Goal: Information Seeking & Learning: Find specific fact

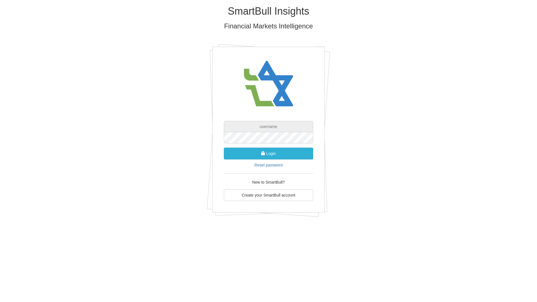
type input "[EMAIL_ADDRESS][DOMAIN_NAME]"
click at [274, 154] on button "Login" at bounding box center [268, 154] width 89 height 12
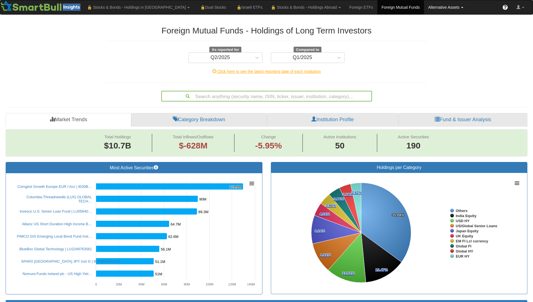
click at [424, 8] on link "Alternative Assets" at bounding box center [446, 7] width 44 height 14
click at [424, 34] on link "All Assets" at bounding box center [453, 34] width 58 height 7
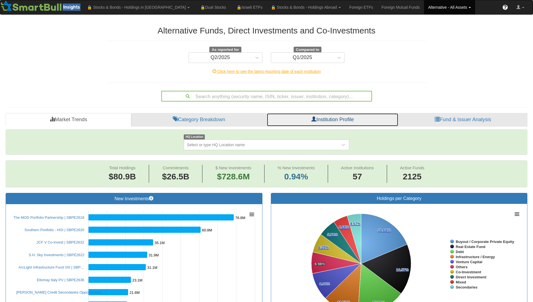
click at [318, 117] on link "Institution Profile" at bounding box center [333, 119] width 132 height 13
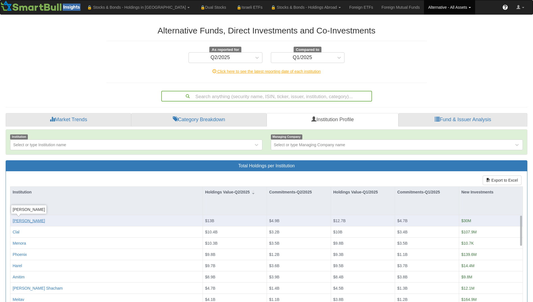
click at [16, 222] on div "[PERSON_NAME]" at bounding box center [29, 221] width 32 height 6
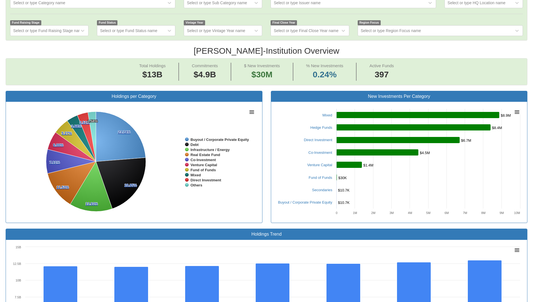
scroll to position [141, 0]
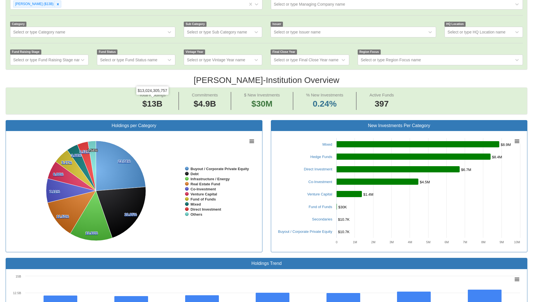
click at [113, 38] on div at bounding box center [266, 43] width 521 height 12
click at [113, 32] on div "Select or type Category name" at bounding box center [88, 32] width 156 height 9
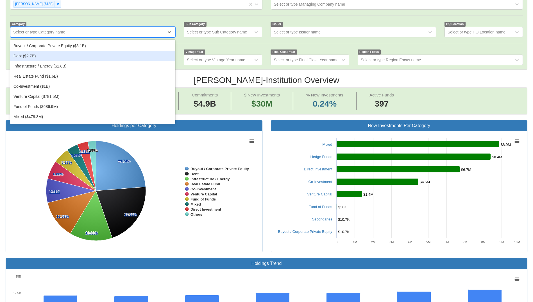
click at [43, 55] on div "Debt ($2.7B)" at bounding box center [92, 56] width 165 height 10
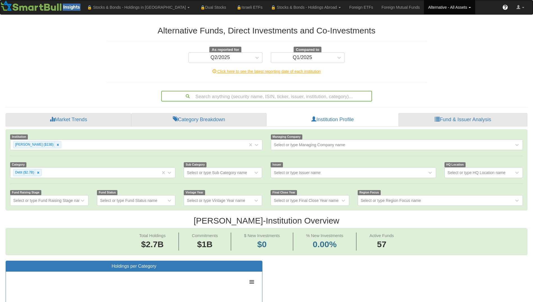
scroll to position [12, 512]
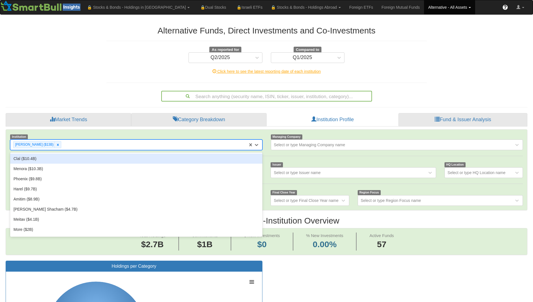
click at [138, 144] on div "[PERSON_NAME] ($13B)" at bounding box center [129, 144] width 238 height 9
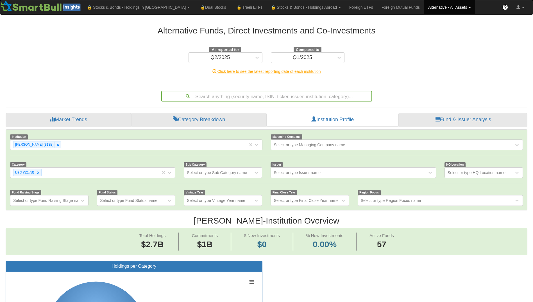
drag, startPoint x: 109, startPoint y: 80, endPoint x: 106, endPoint y: 91, distance: 11.1
click at [109, 80] on div "Alternative Funds, Direct Investments and Co-Investments As reported for Q2/202…" at bounding box center [266, 60] width 329 height 81
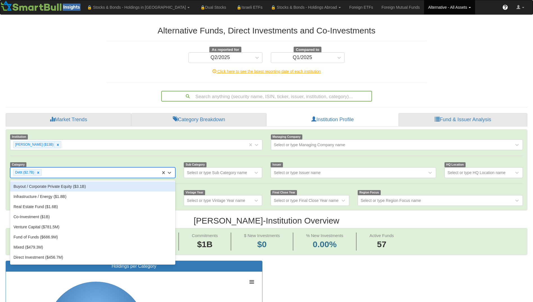
click at [69, 173] on div "Debt ($2.7B)" at bounding box center [85, 172] width 150 height 9
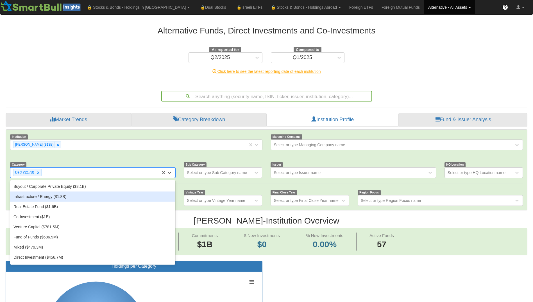
click at [55, 196] on div "Infrastructure / Energy ($1.8B)" at bounding box center [92, 196] width 165 height 10
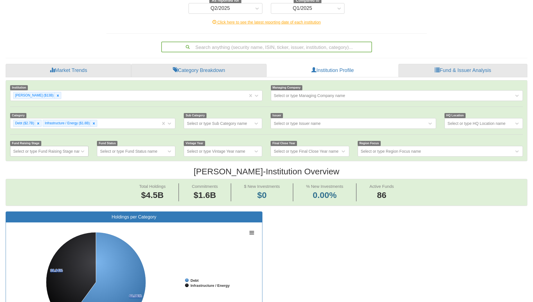
scroll to position [56, 0]
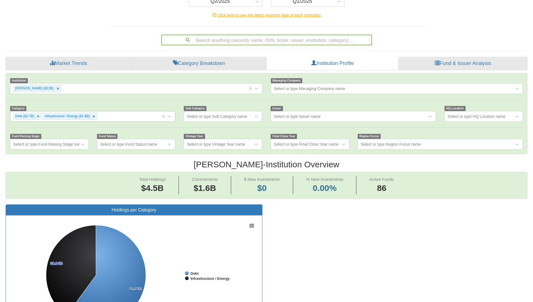
click at [112, 118] on div "Debt ($2.7B) Infrastructure / Energy ($1.8B)" at bounding box center [85, 116] width 150 height 9
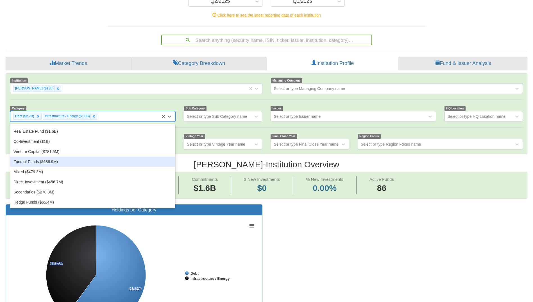
scroll to position [0, 0]
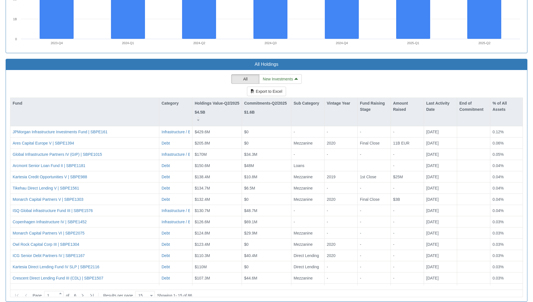
scroll to position [478, 0]
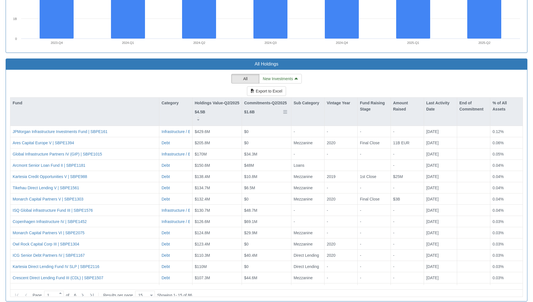
click at [267, 102] on p "Commitments-Q2/2025" at bounding box center [265, 103] width 43 height 6
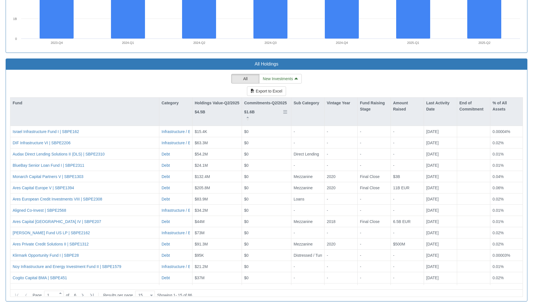
click at [267, 102] on p "Commitments-Q2/2025" at bounding box center [265, 103] width 43 height 6
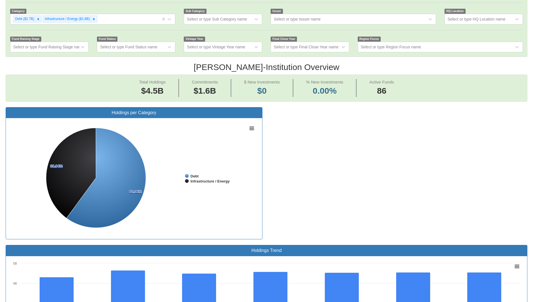
scroll to position [141, 0]
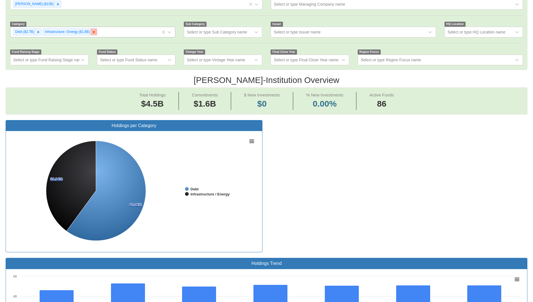
click at [92, 33] on icon at bounding box center [94, 32] width 4 height 4
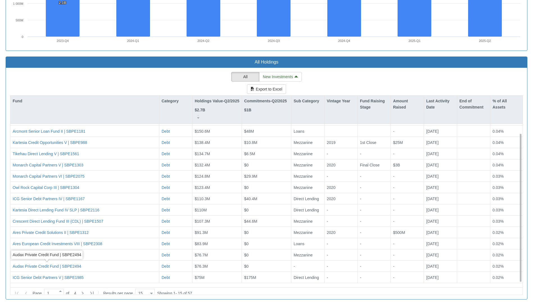
scroll to position [484, 0]
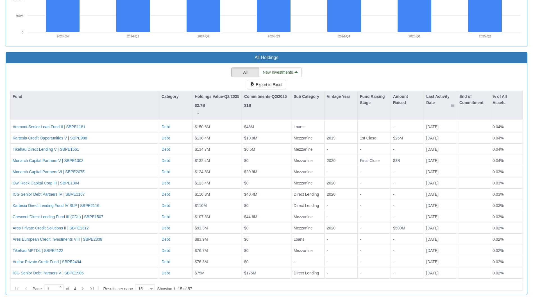
click at [440, 101] on div "Last Activity Date" at bounding box center [440, 99] width 33 height 17
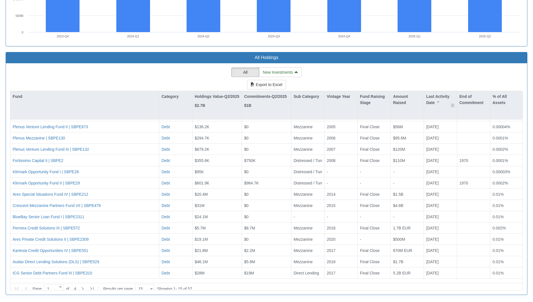
click at [440, 101] on div "Last Activity Date" at bounding box center [440, 99] width 33 height 17
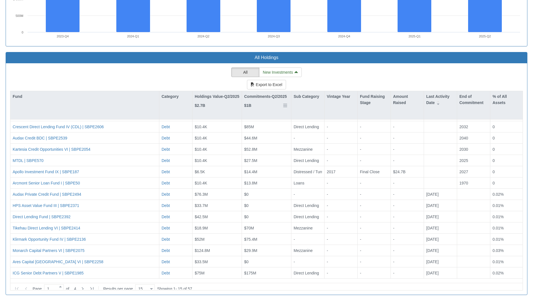
click at [263, 108] on div "Commitments-Q2/2025 $1B" at bounding box center [265, 100] width 43 height 15
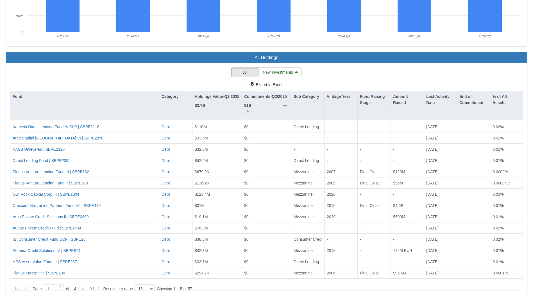
click at [263, 108] on div "Commitments-Q2/2025 $1B" at bounding box center [265, 100] width 43 height 15
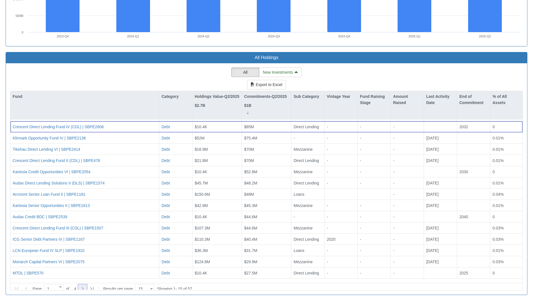
click at [84, 285] on icon at bounding box center [82, 288] width 7 height 7
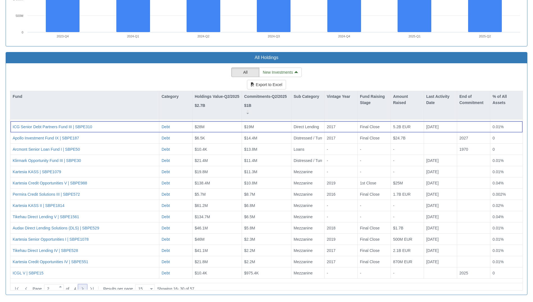
click at [86, 286] on icon at bounding box center [82, 288] width 7 height 7
type input "3"
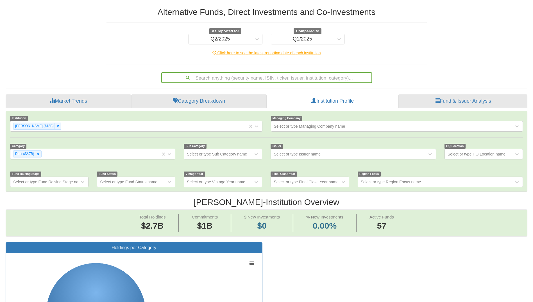
scroll to position [0, 0]
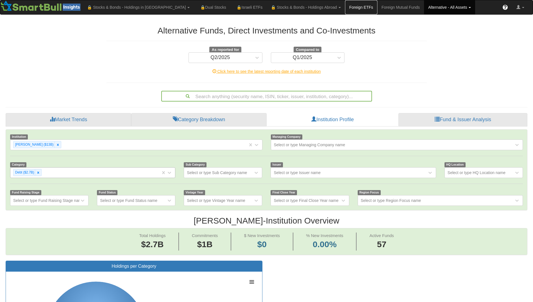
click at [345, 8] on link "Foreign ETFs" at bounding box center [361, 7] width 32 height 14
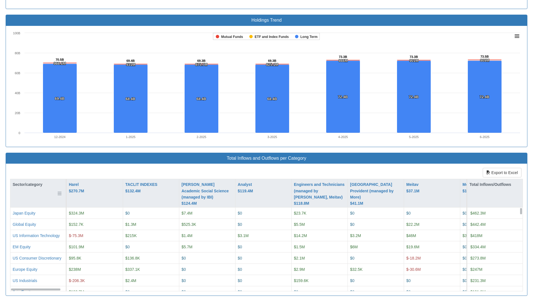
scroll to position [431, 0]
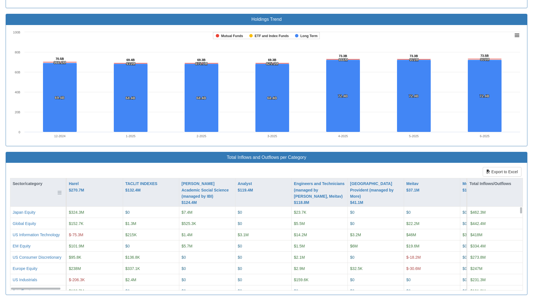
click at [40, 189] on div "Sector/category" at bounding box center [37, 192] width 55 height 28
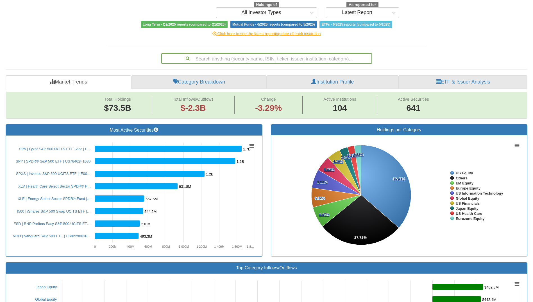
scroll to position [44, 0]
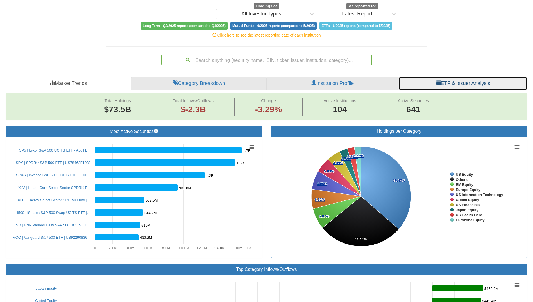
click at [445, 82] on link "ETF & Issuer Analysis" at bounding box center [463, 83] width 129 height 13
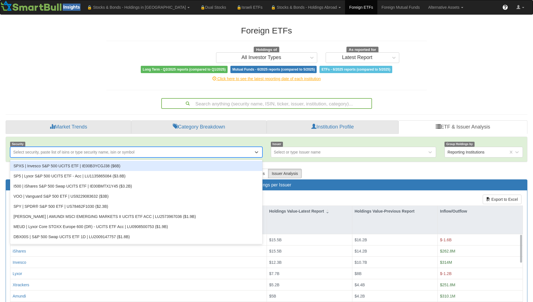
click at [140, 154] on div "Select security, paste list of isins or type security name, isin or symbol" at bounding box center [131, 152] width 243 height 9
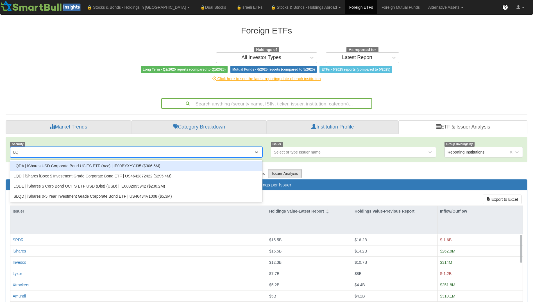
type input "LQD"
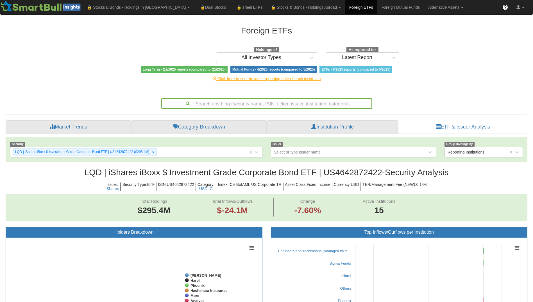
scroll to position [12, 512]
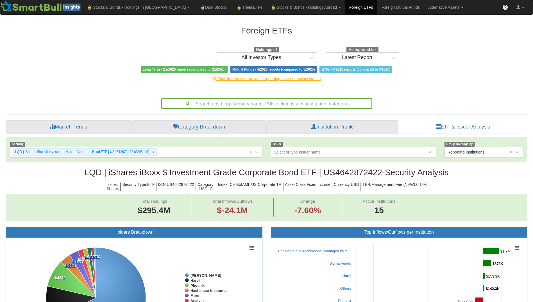
click at [161, 153] on div "LQD | iShares iBoxx $ Investment Grade Corporate Bond ETF | US4642872422 ($295.…" at bounding box center [129, 151] width 238 height 9
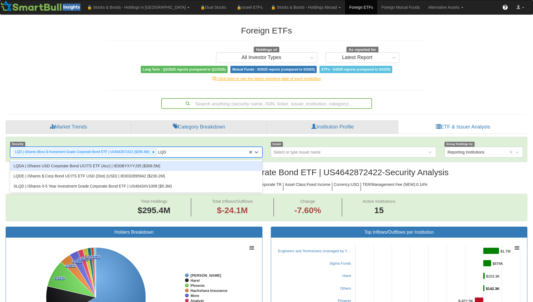
type input "LQDA"
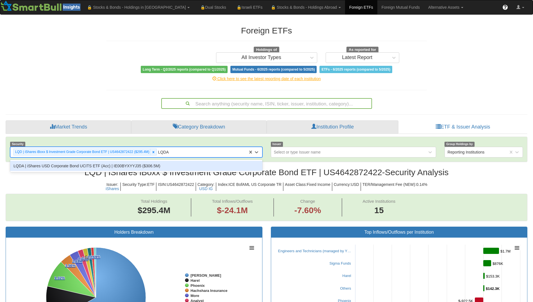
click at [154, 169] on div "LQDA | iShares USD Corporate Bond UCITS ETF (Acc) | IE00BYXYYJ35 ($306.5M)" at bounding box center [136, 166] width 252 height 10
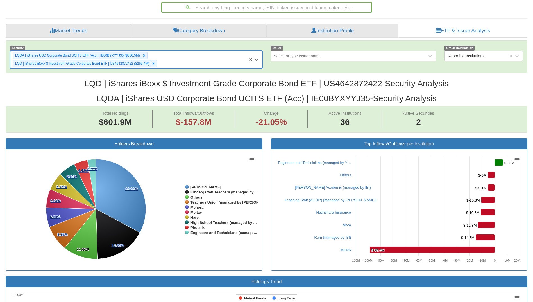
scroll to position [94, 0]
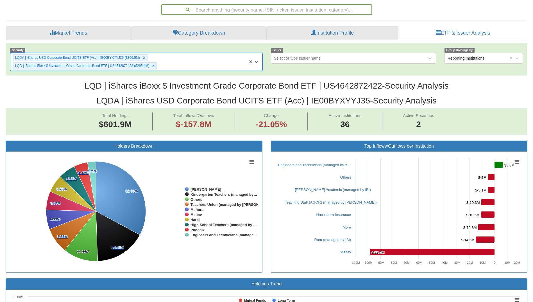
click at [333, 100] on h2 "LQDA | iShares USD Corporate Bond UCITS ETF (Acc) | IE00BYXYYJ35 - Security Ana…" at bounding box center [267, 100] width 522 height 9
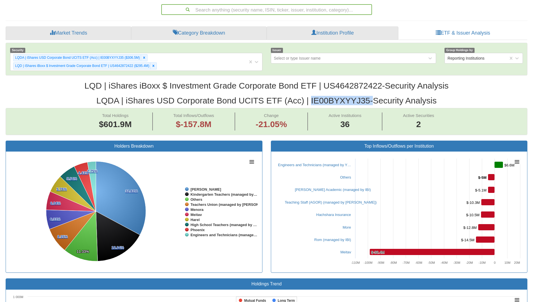
click at [333, 100] on h2 "LQDA | iShares USD Corporate Bond UCITS ETF (Acc) | IE00BYXYYJ35 - Security Ana…" at bounding box center [267, 100] width 522 height 9
copy h2 "IE00BYXYYJ35"
click at [182, 67] on div "LQDA | iShares USD Corporate Bond UCITS ETF (Acc) | IE00BYXYYJ35 ($306.5M) LQD …" at bounding box center [129, 61] width 238 height 17
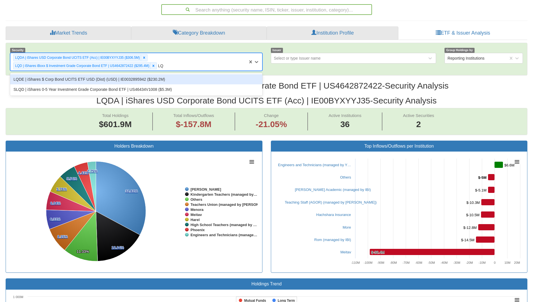
type input "LQD"
click at [181, 82] on div "LQDE | iShares $ Corp Bond UCITS ETF USD (Dist) (USD) | IE0032895942 ($230.2M)" at bounding box center [136, 79] width 252 height 10
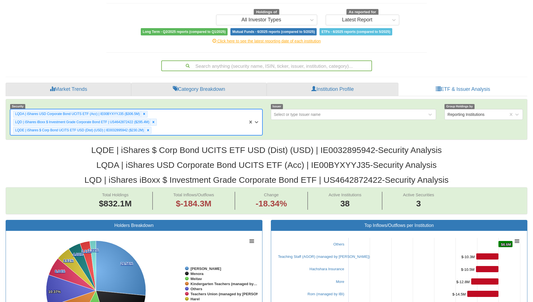
scroll to position [69, 0]
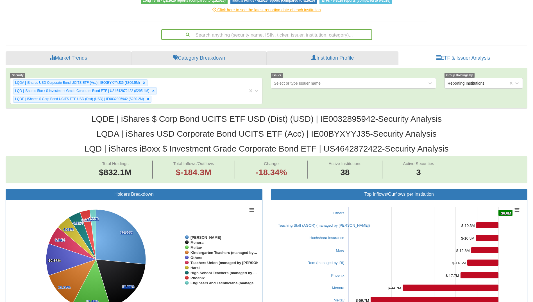
click at [348, 119] on h2 "LQDE | iShares $ Corp Bond UCITS ETF USD (Dist) (USD) | IE0032895942 - Security…" at bounding box center [267, 118] width 522 height 9
copy h2 "IE0032895942"
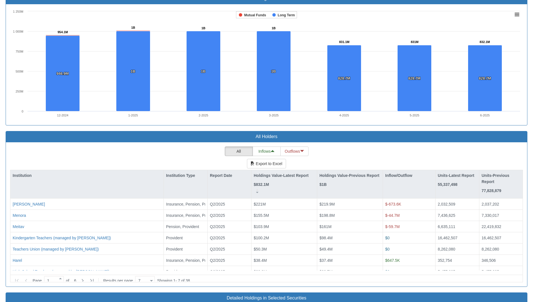
scroll to position [409, 0]
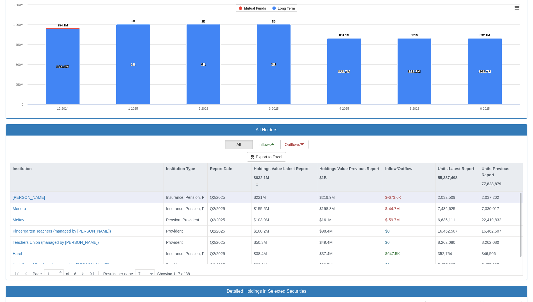
click at [299, 192] on div "$221M" at bounding box center [284, 197] width 66 height 11
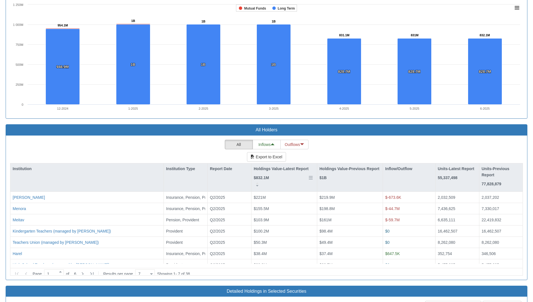
click at [298, 188] on div "Holdings Value-Latest Report $832.1M" at bounding box center [284, 176] width 65 height 26
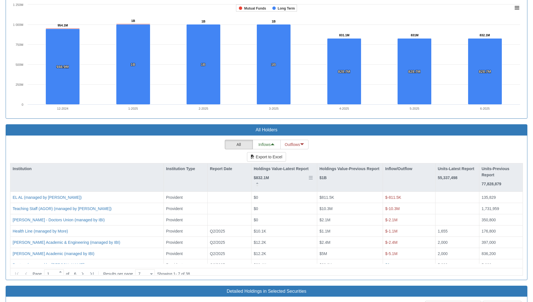
click at [298, 188] on div "Holdings Value-Latest Report $832.1M" at bounding box center [284, 176] width 65 height 26
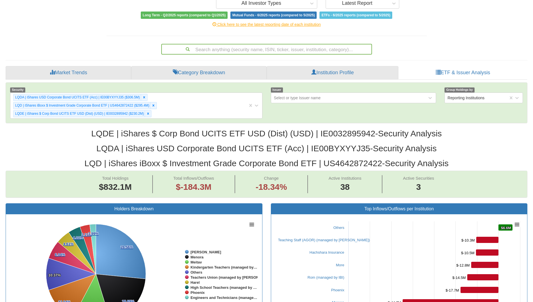
scroll to position [0, 0]
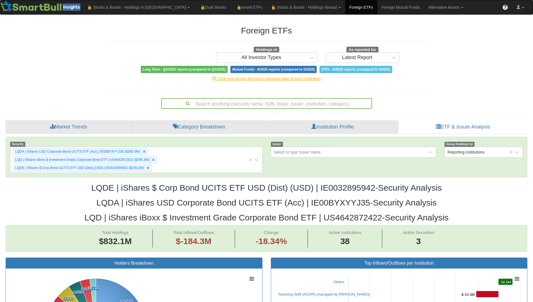
click at [119, 101] on div "Search anything (security name, ISIN, ticker, issuer, institution, category)..." at bounding box center [266, 102] width 329 height 13
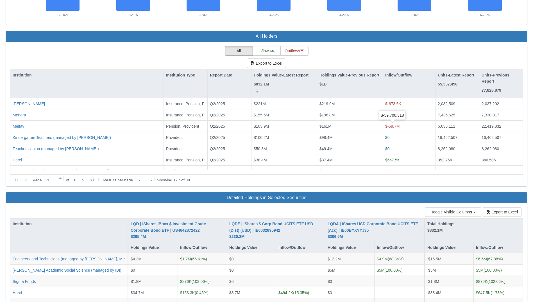
scroll to position [458, 0]
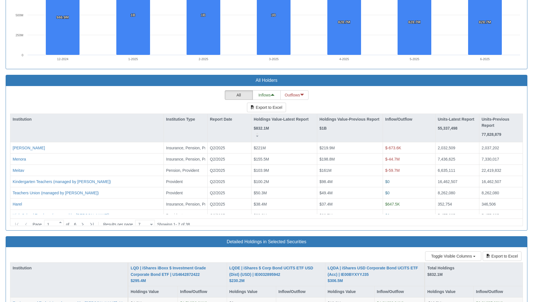
click at [98, 89] on div "All Inflows Outflows Export to Excel Institution Institution Type Report Date H…" at bounding box center [266, 158] width 521 height 144
